Goal: Check status: Check status

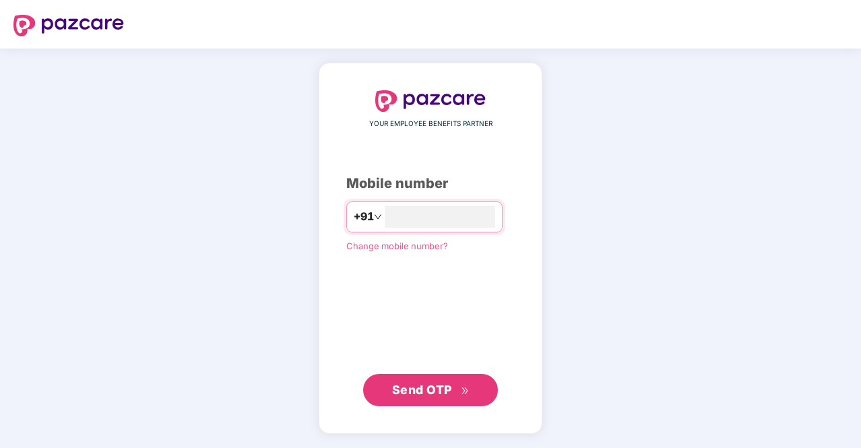
type input "**********"
click at [411, 394] on span "Send OTP" at bounding box center [422, 389] width 60 height 14
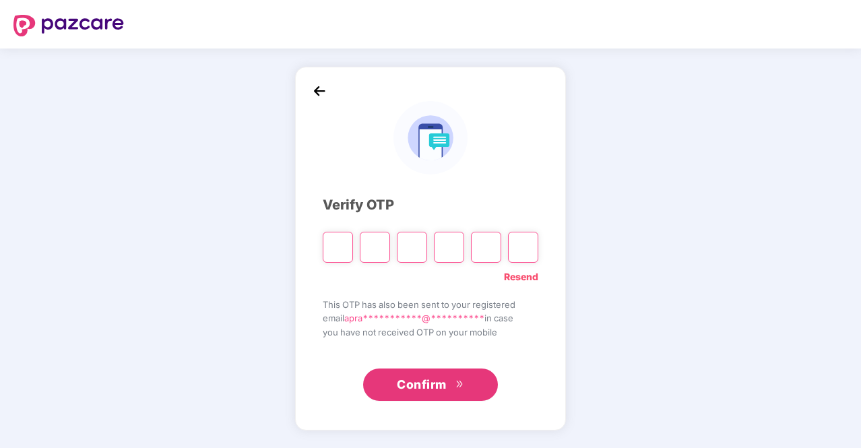
type input "*"
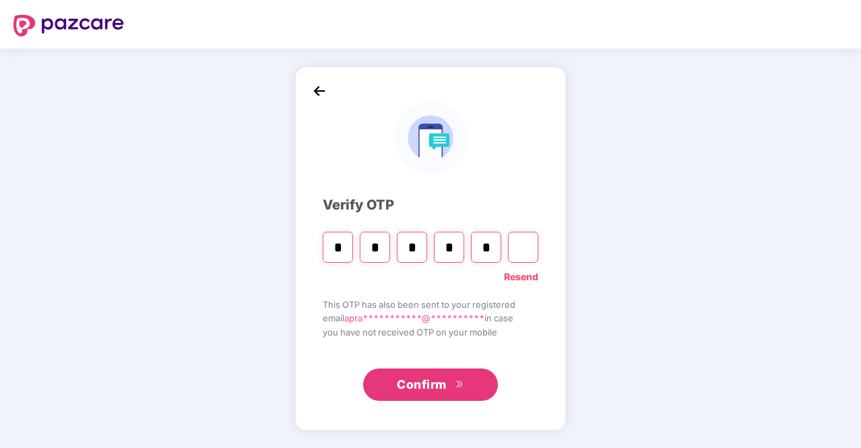
type input "*"
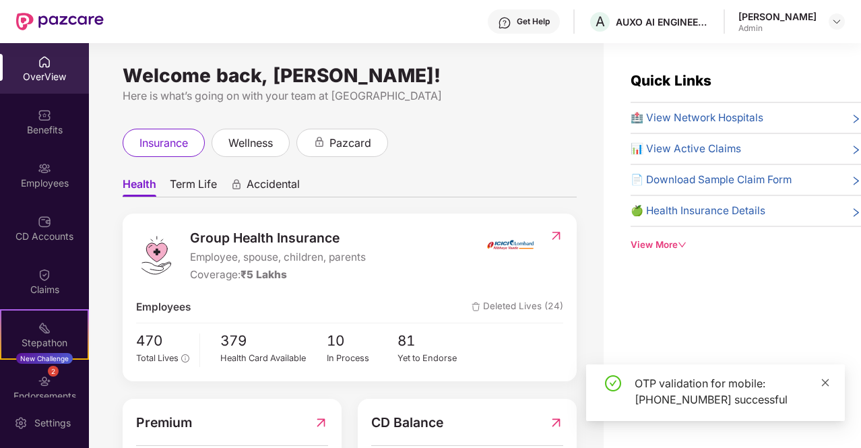
click at [822, 383] on icon "close" at bounding box center [824, 382] width 9 height 9
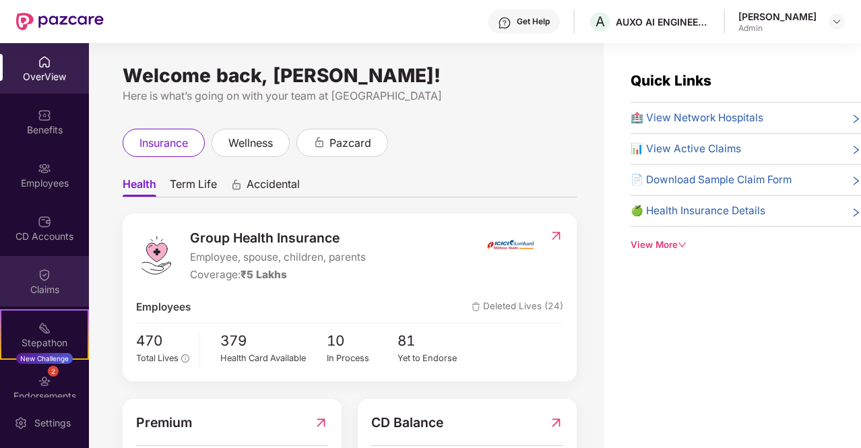
click at [38, 272] on img at bounding box center [44, 274] width 13 height 13
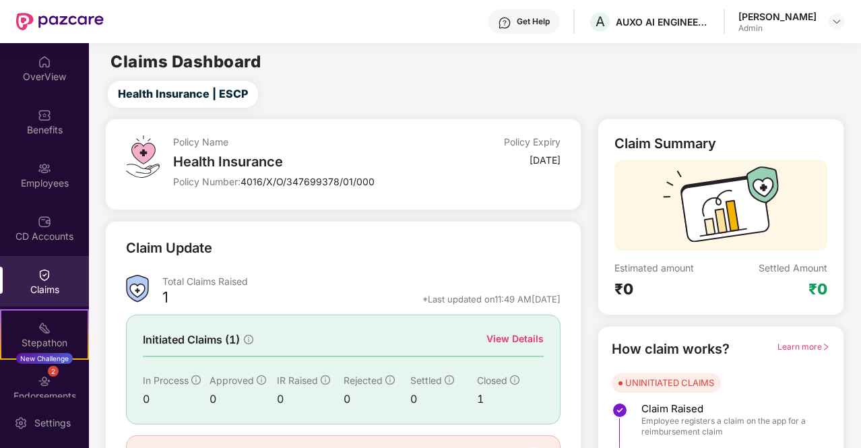
scroll to position [78, 0]
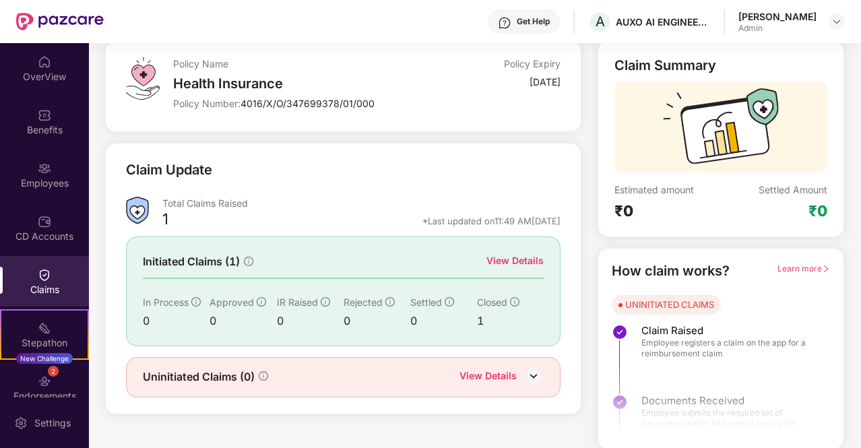
click at [520, 256] on div "View Details" at bounding box center [514, 260] width 57 height 15
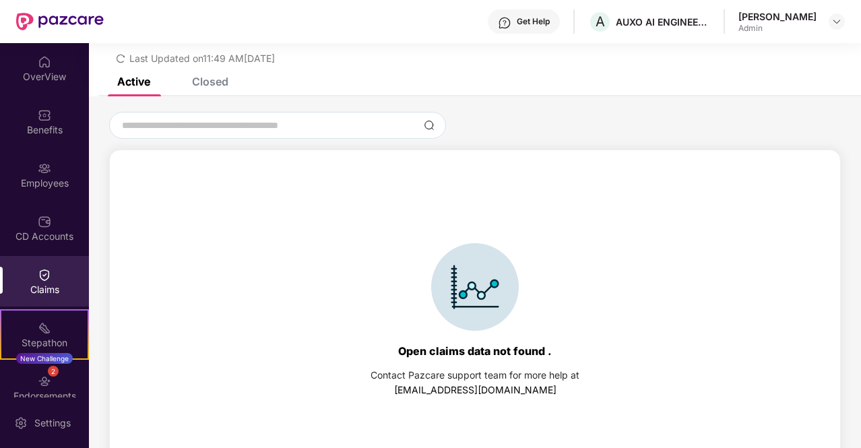
scroll to position [58, 0]
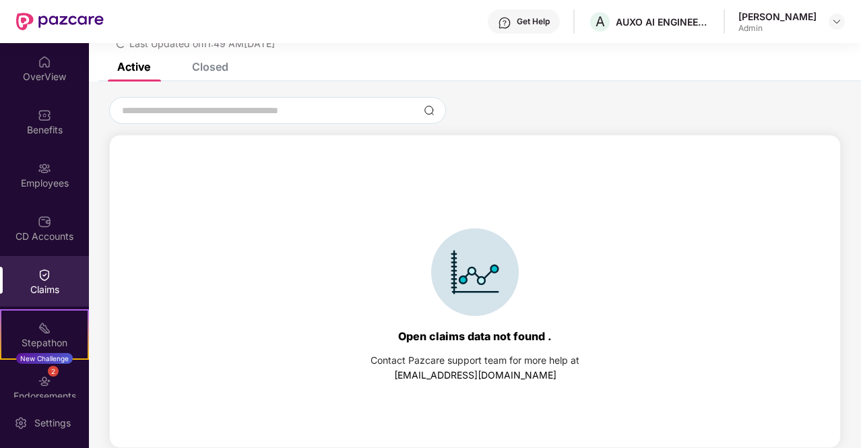
click at [220, 70] on div "Closed" at bounding box center [210, 66] width 36 height 13
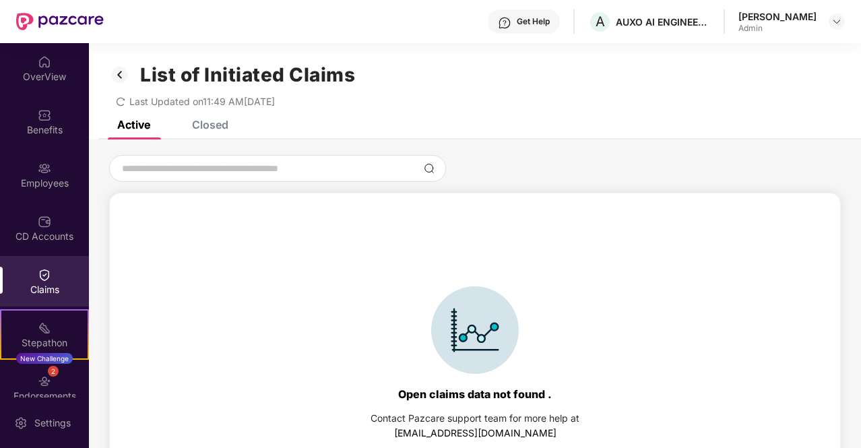
click at [126, 71] on img at bounding box center [120, 74] width 22 height 23
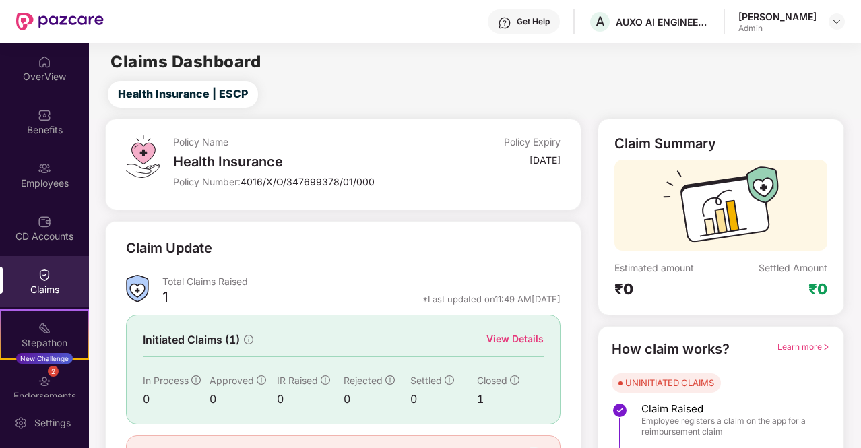
scroll to position [78, 0]
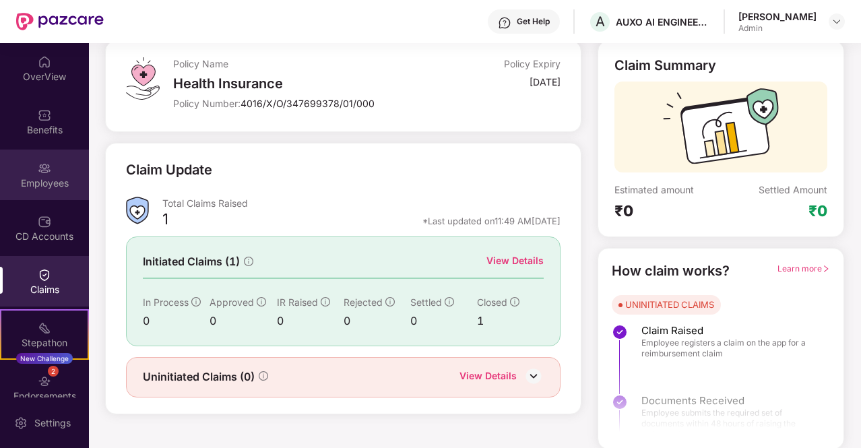
click at [34, 177] on div "Employees" at bounding box center [44, 182] width 89 height 13
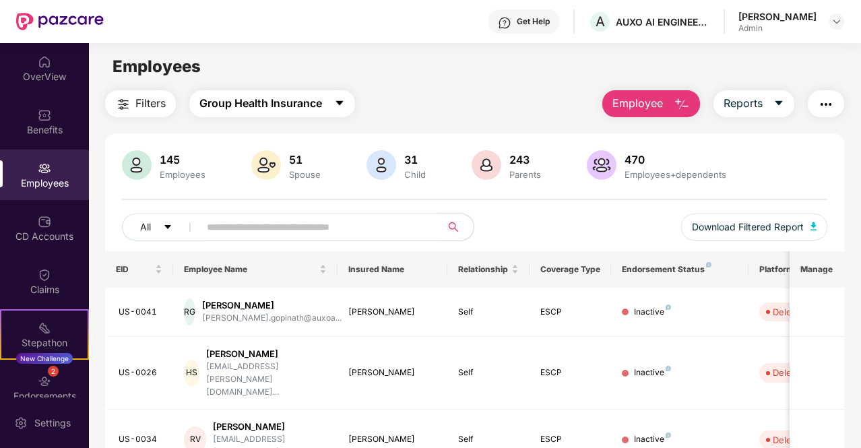
click at [247, 100] on span "Group Health Insurance" at bounding box center [260, 103] width 123 height 17
click at [437, 91] on div "Filters Group Health Insurance Employee Reports" at bounding box center [474, 103] width 739 height 27
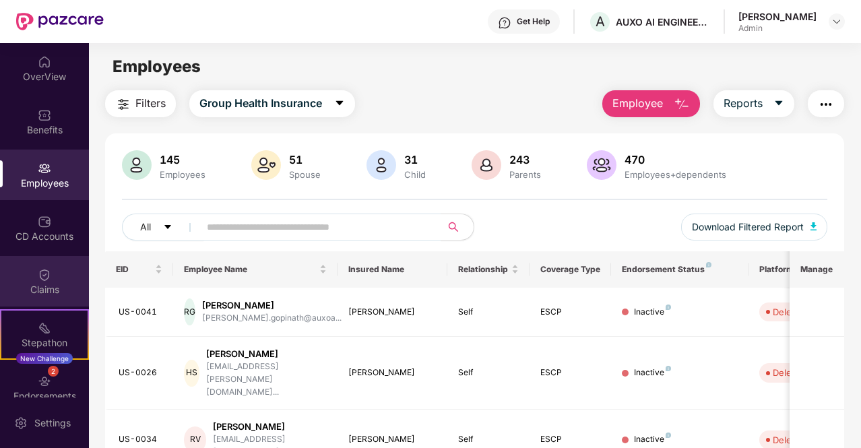
click at [36, 294] on div "Claims" at bounding box center [44, 289] width 89 height 13
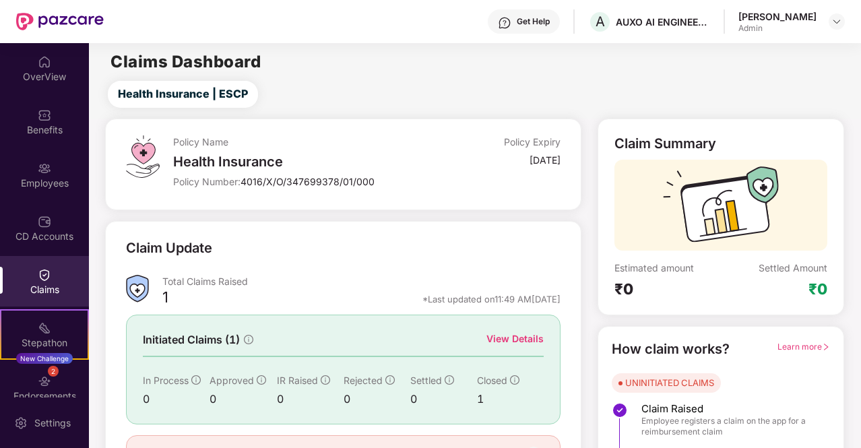
scroll to position [78, 0]
